Goal: Information Seeking & Learning: Find specific fact

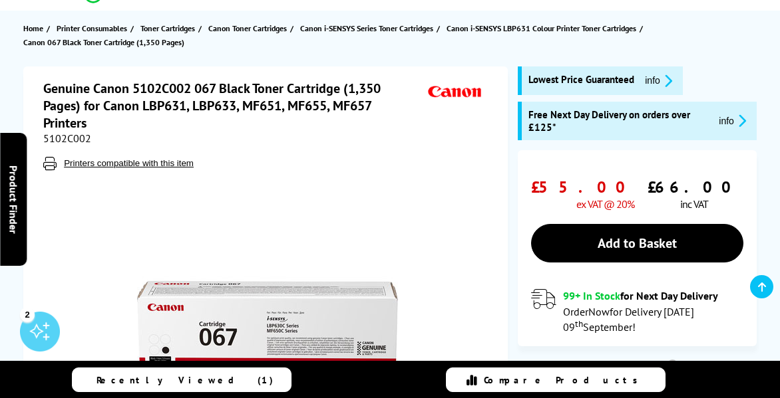
scroll to position [136, 0]
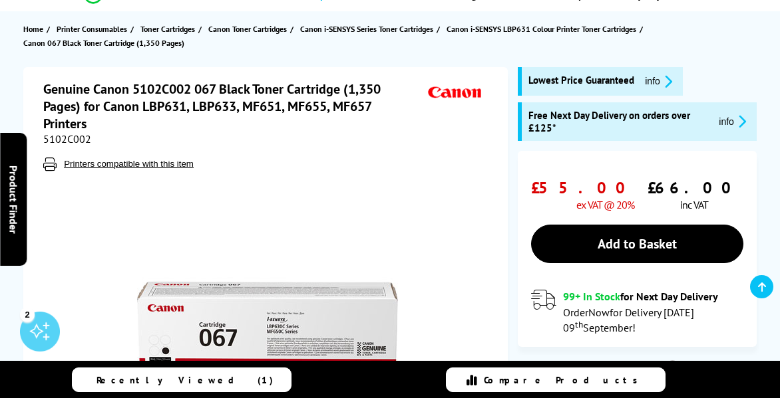
click at [118, 88] on h1 "Genuine Canon 5102C002 067 Black Toner Cartridge (1,350 Pages) for Canon LBP631…" at bounding box center [233, 106] width 381 height 52
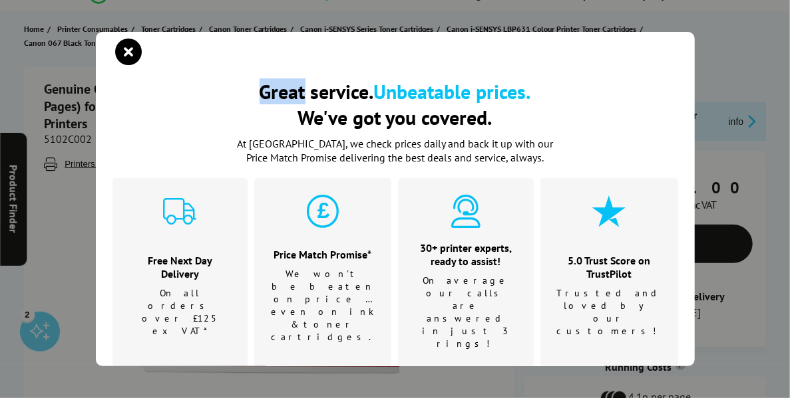
drag, startPoint x: 118, startPoint y: 88, endPoint x: 180, endPoint y: 87, distance: 61.2
click at [180, 87] on h2 "Great service. Unbeatable prices. We've got you covered." at bounding box center [394, 105] width 565 height 52
click at [132, 52] on icon "close modal" at bounding box center [129, 52] width 27 height 27
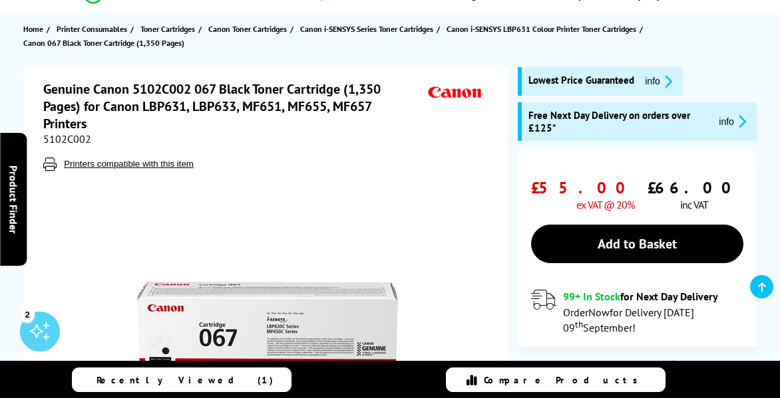
click at [106, 91] on h1 "Genuine Canon 5102C002 067 Black Toner Cartridge (1,350 Pages) for Canon LBP631…" at bounding box center [233, 106] width 381 height 52
drag, startPoint x: 106, startPoint y: 91, endPoint x: 216, endPoint y: 88, distance: 109.1
click at [216, 88] on h1 "Genuine Canon 5102C002 067 Black Toner Cartridge (1,350 Pages) for Canon LBP631…" at bounding box center [233, 106] width 381 height 52
copy h1 "Canon 5102C002 067"
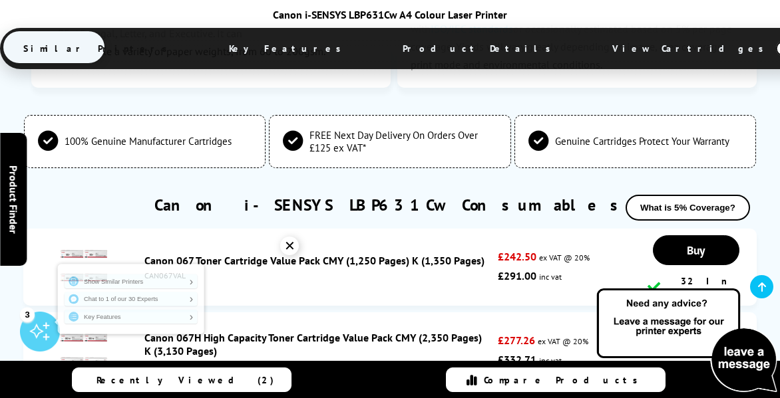
scroll to position [4032, 0]
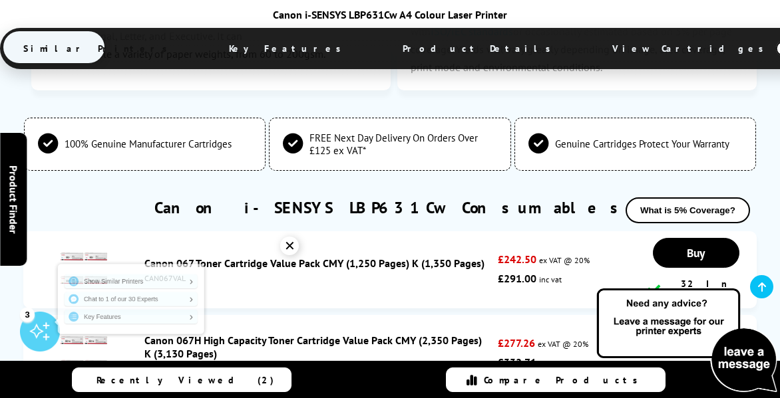
click at [289, 252] on div "✕" at bounding box center [289, 246] width 19 height 19
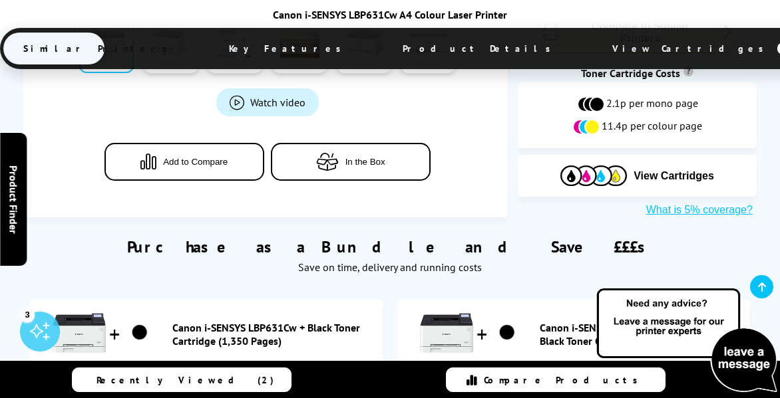
scroll to position [705, 0]
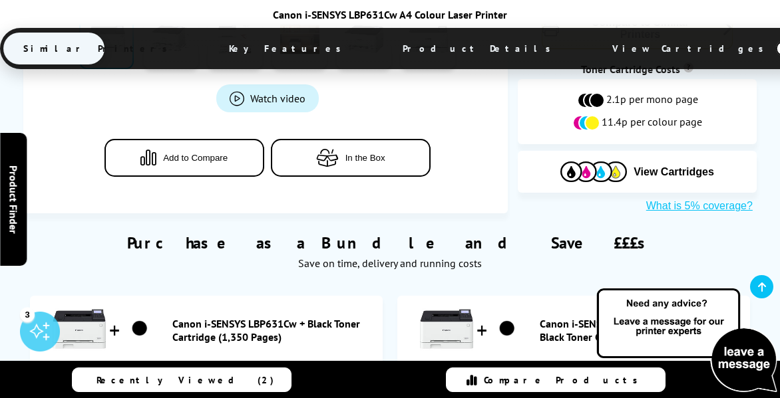
click at [592, 43] on span "View Cartridges" at bounding box center [694, 48] width 204 height 35
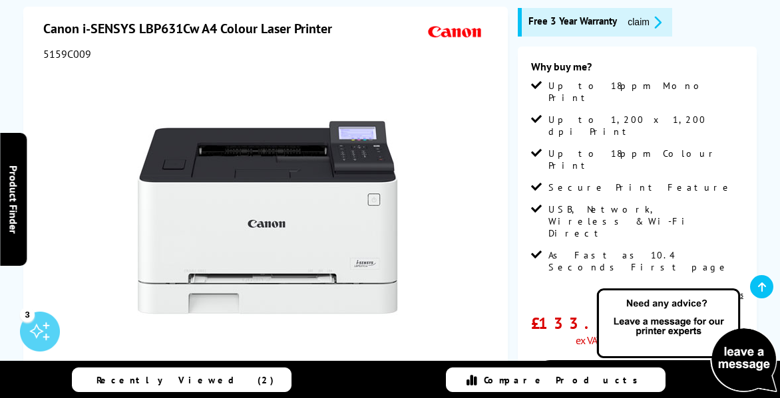
scroll to position [219, 0]
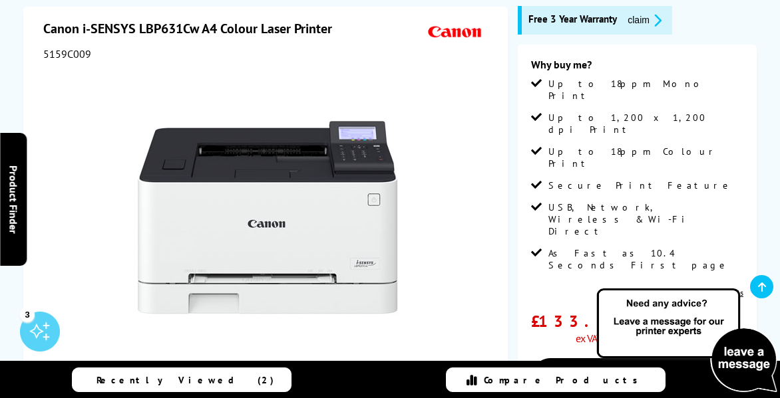
click at [61, 31] on h1 "Canon i-SENSYS LBP631Cw A4 Colour Laser Printer" at bounding box center [194, 28] width 302 height 17
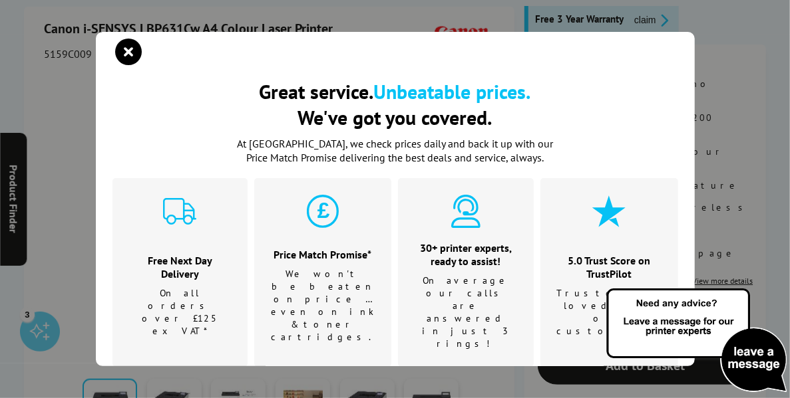
drag, startPoint x: 61, startPoint y: 31, endPoint x: 72, endPoint y: 31, distance: 10.6
click at [72, 31] on div "Great service. Unbeatable prices. We've got you covered. Great service. Unbeata…" at bounding box center [395, 199] width 790 height 398
click at [129, 57] on icon "close modal" at bounding box center [129, 52] width 27 height 27
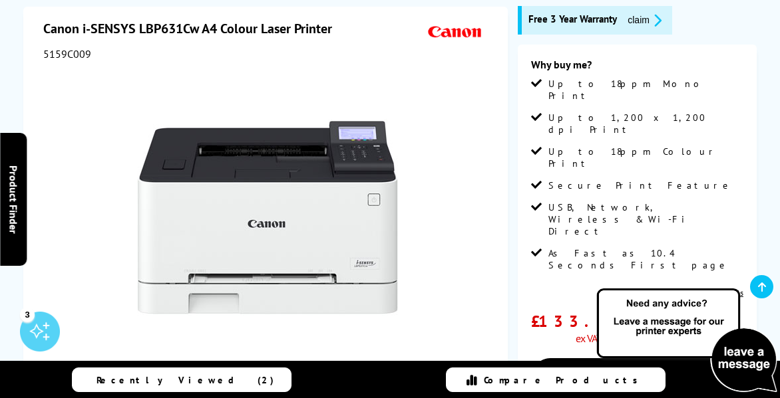
click at [57, 27] on h1 "Canon i-SENSYS LBP631Cw A4 Colour Laser Printer" at bounding box center [194, 28] width 302 height 17
drag, startPoint x: 57, startPoint y: 27, endPoint x: 168, endPoint y: 21, distance: 110.6
click at [168, 21] on h1 "Canon i-SENSYS LBP631Cw A4 Colour Laser Printer" at bounding box center [194, 28] width 302 height 17
copy h1 "Canon i-SENSYS LBP631Cw"
